Goal: Find specific page/section: Find specific page/section

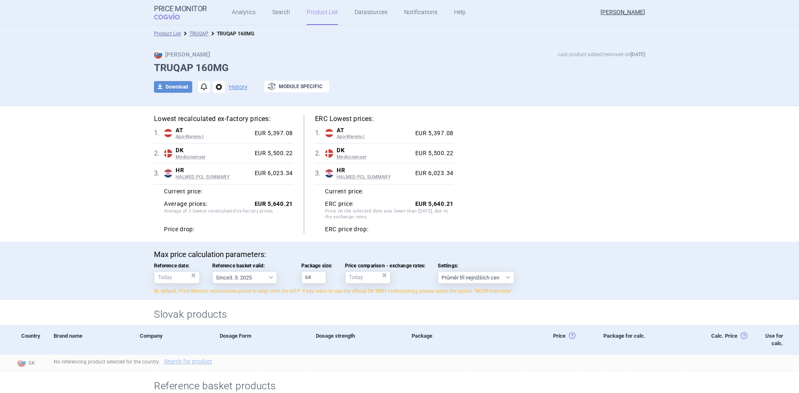
select select "[DATE]"
click at [203, 34] on link "TRUQAP" at bounding box center [198, 34] width 19 height 6
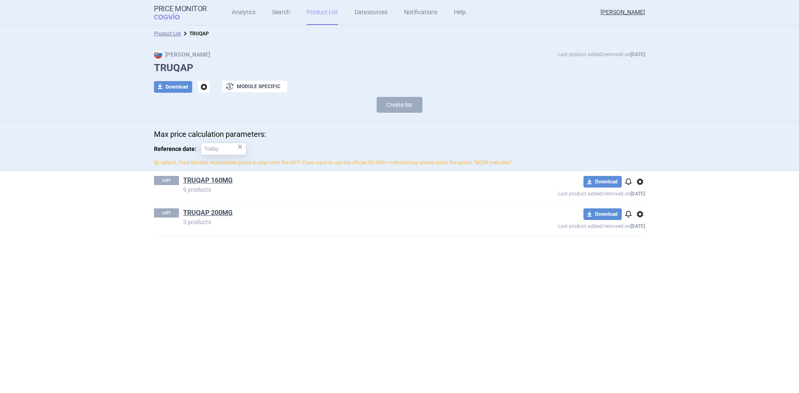
click at [222, 179] on link "TRUQAP 160MG" at bounding box center [207, 180] width 49 height 9
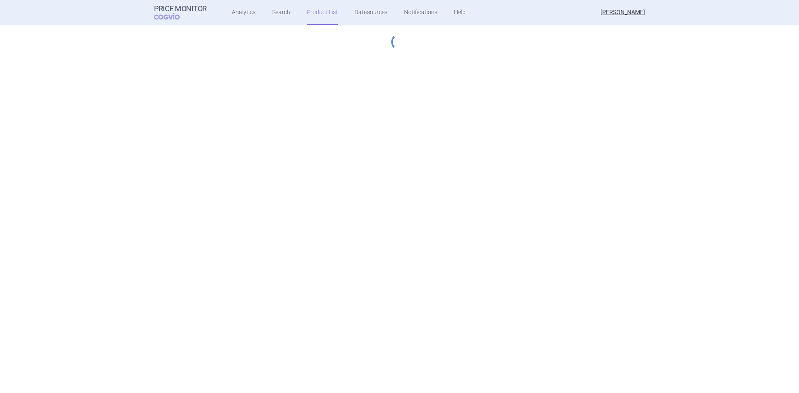
select select "[DATE]"
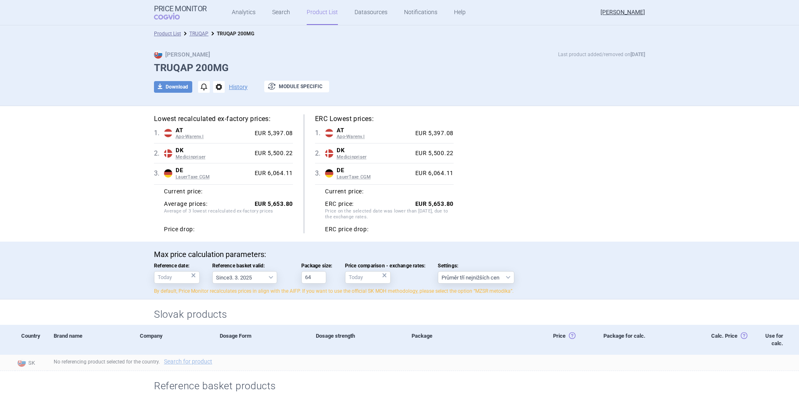
select select "[DATE]"
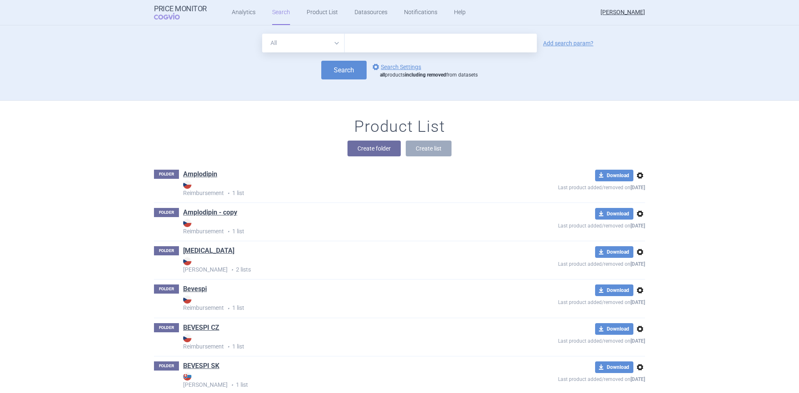
click at [380, 46] on input "text" at bounding box center [440, 43] width 192 height 19
type input "truquap"
click button "Search" at bounding box center [343, 70] width 45 height 19
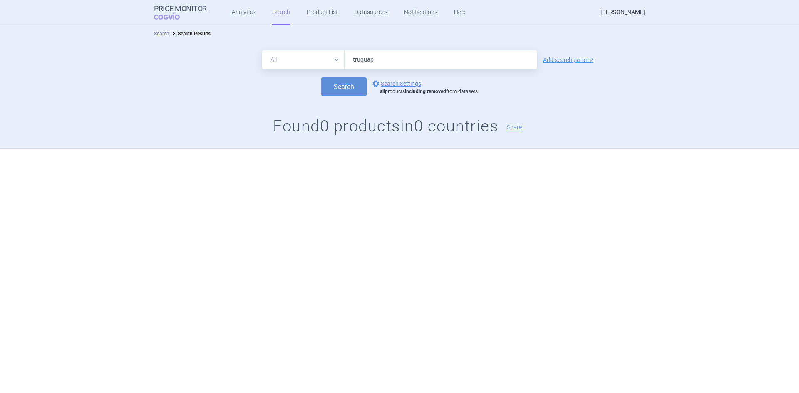
click at [364, 58] on input "truquap" at bounding box center [440, 59] width 192 height 19
type input "truqap"
click at [321, 77] on button "Search" at bounding box center [343, 86] width 45 height 19
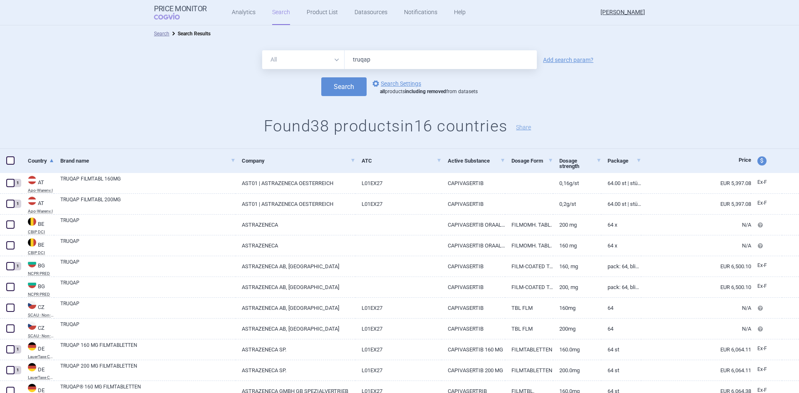
click at [670, 123] on h1 "Found 38 products in 16 countries Share" at bounding box center [399, 126] width 799 height 19
click at [667, 87] on div "Search options Search Settings all products including removed from datasets" at bounding box center [399, 86] width 799 height 19
click at [618, 106] on div "All Brand Name ATC Company Active Substance Country Newer than truqap Add searc…" at bounding box center [399, 95] width 799 height 107
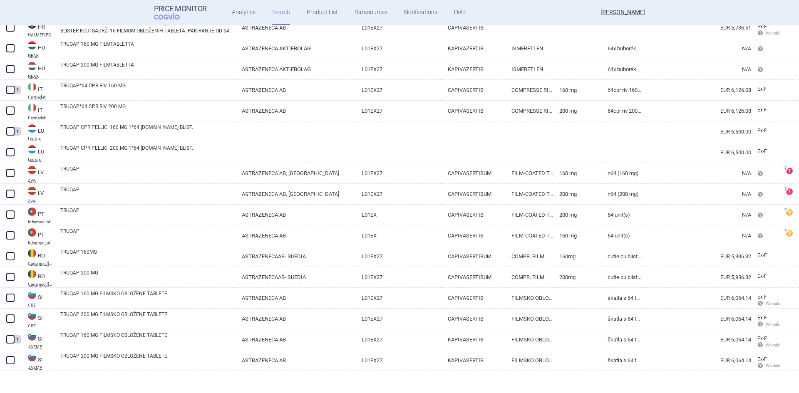
scroll to position [597, 0]
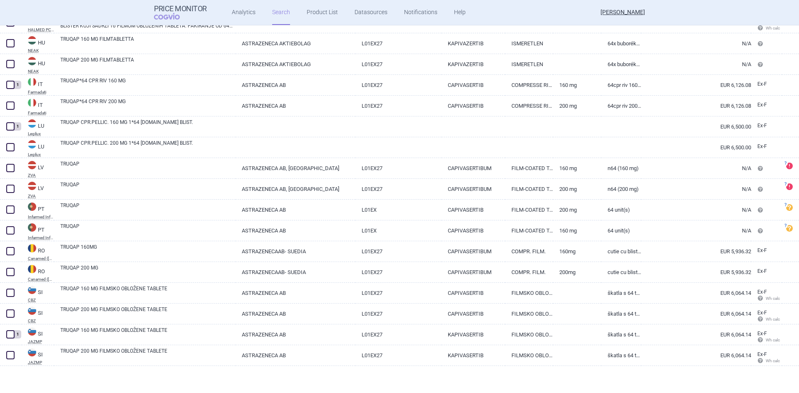
click at [12, 251] on span at bounding box center [10, 251] width 8 height 8
checkbox input "true"
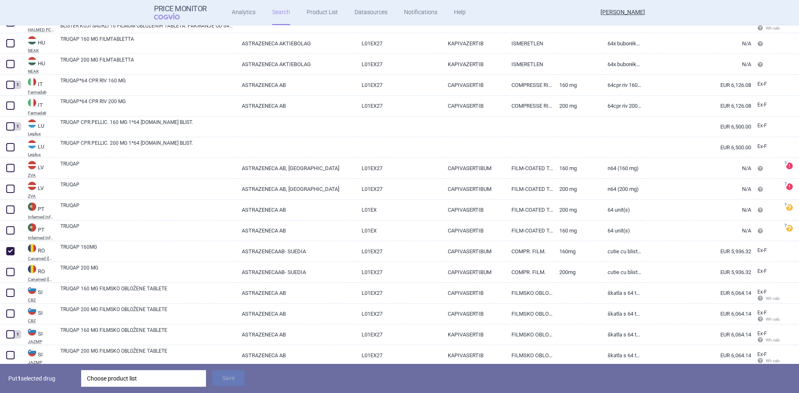
click at [131, 380] on div "Choose product list" at bounding box center [143, 378] width 113 height 17
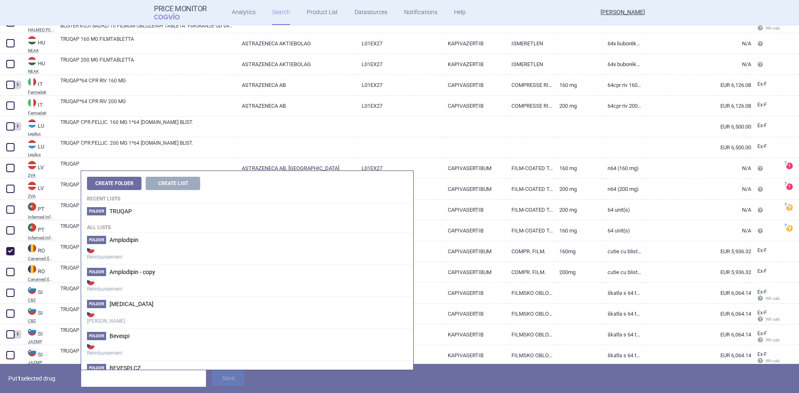
click at [143, 208] on li "Folder TRUQAP" at bounding box center [247, 211] width 332 height 15
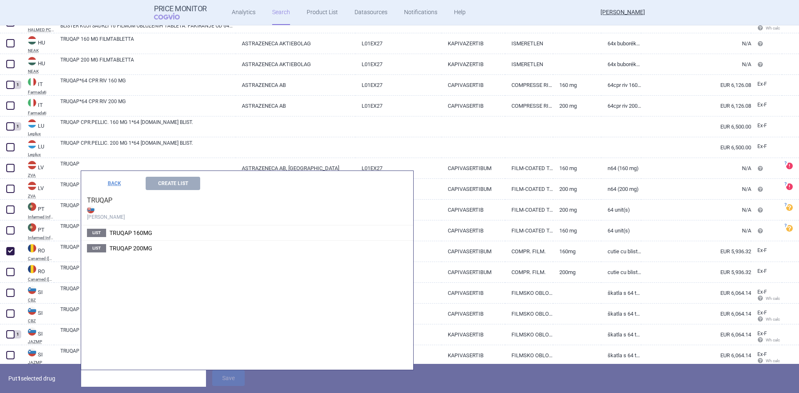
click at [136, 233] on span "TRUQAP 160MG" at bounding box center [130, 233] width 43 height 7
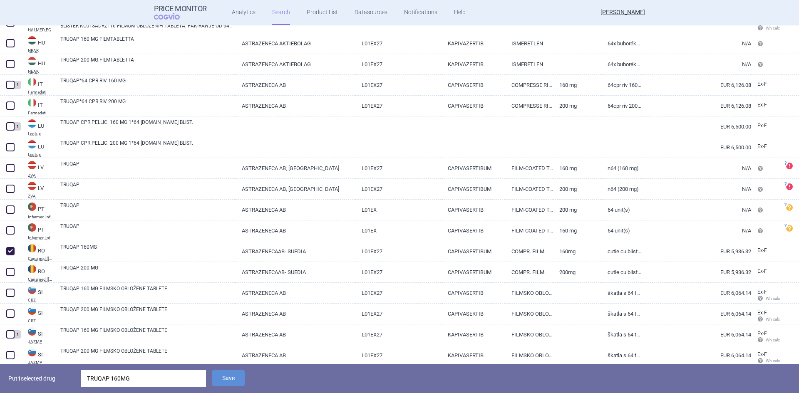
click at [230, 382] on button "Save" at bounding box center [228, 378] width 32 height 16
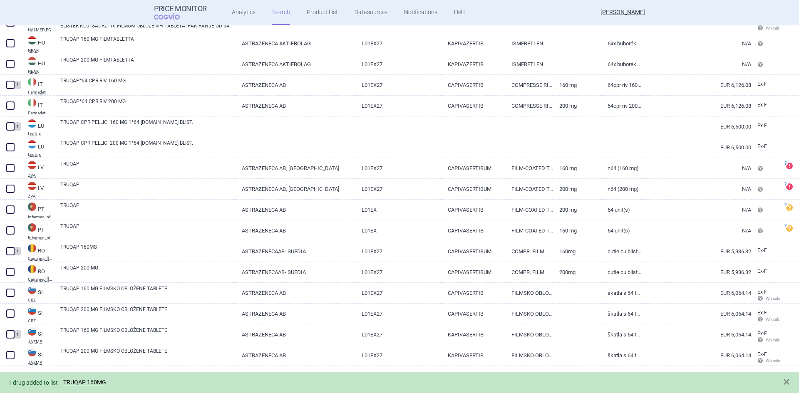
click at [90, 381] on link "TRUQAP 160MG" at bounding box center [84, 382] width 43 height 7
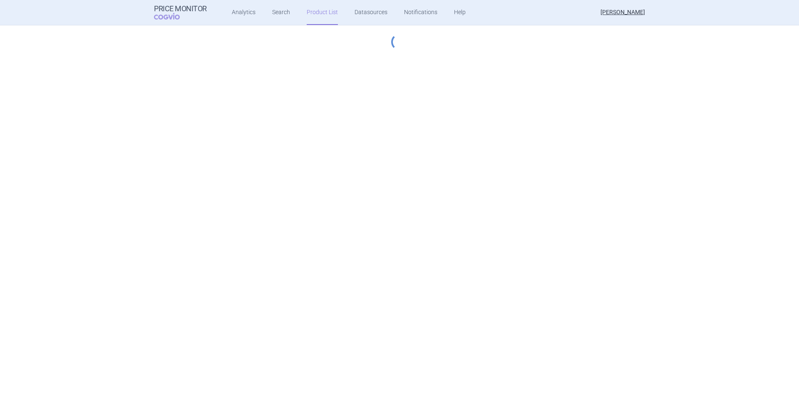
select select "[DATE]"
